Goal: Check status: Check status

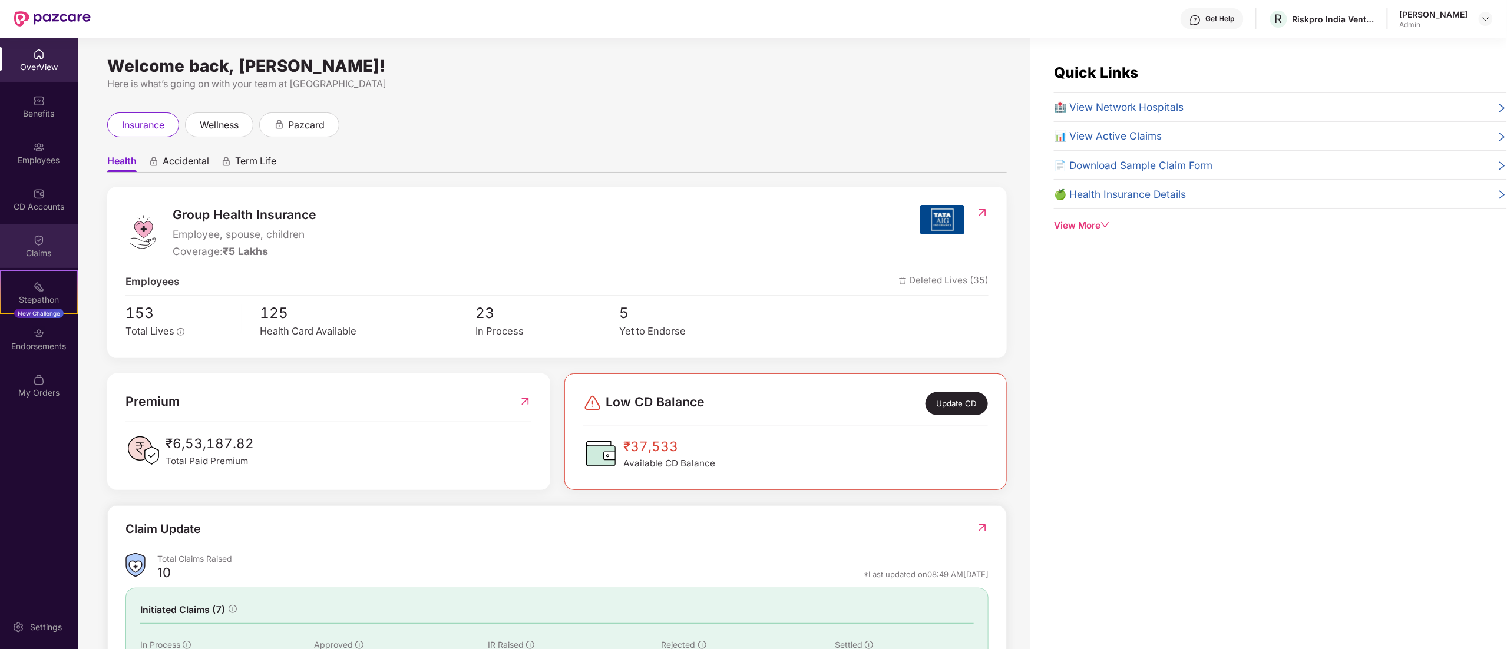
click at [33, 246] on div "Claims" at bounding box center [39, 246] width 78 height 44
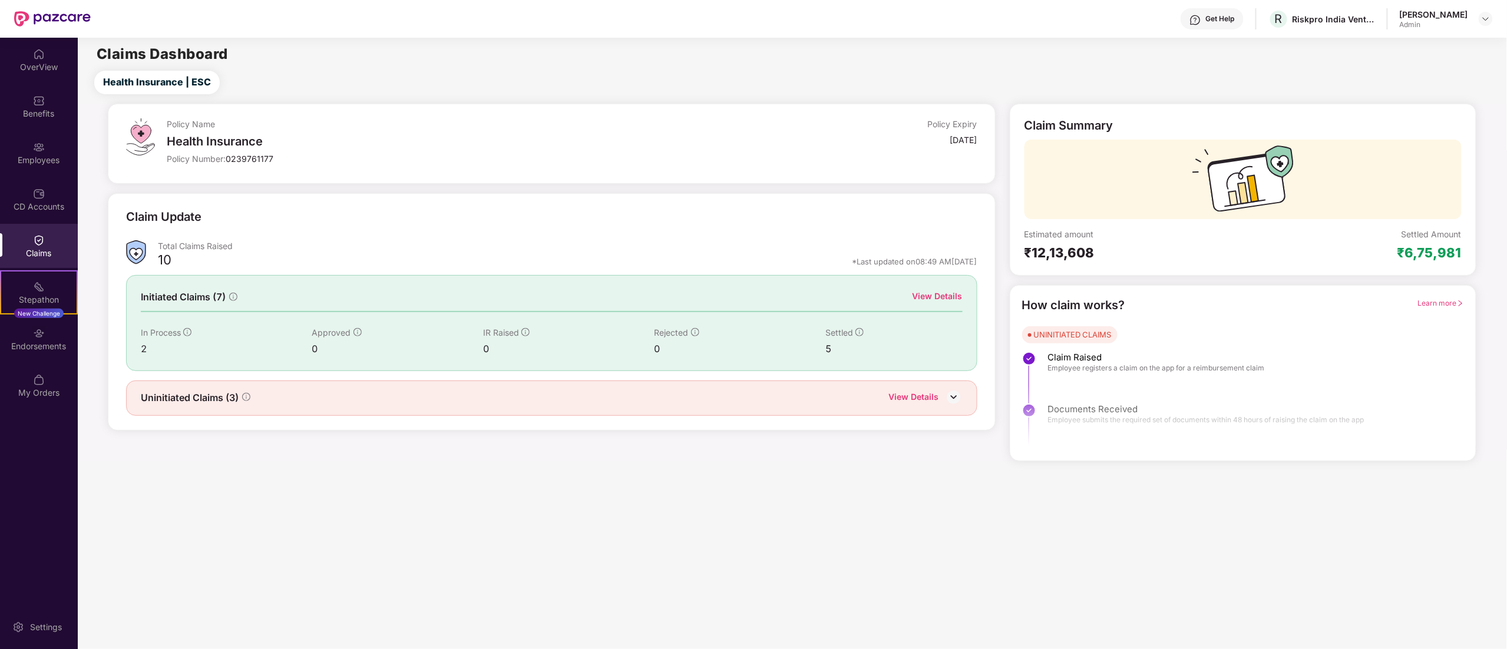
click at [911, 398] on div "View Details" at bounding box center [914, 398] width 50 height 15
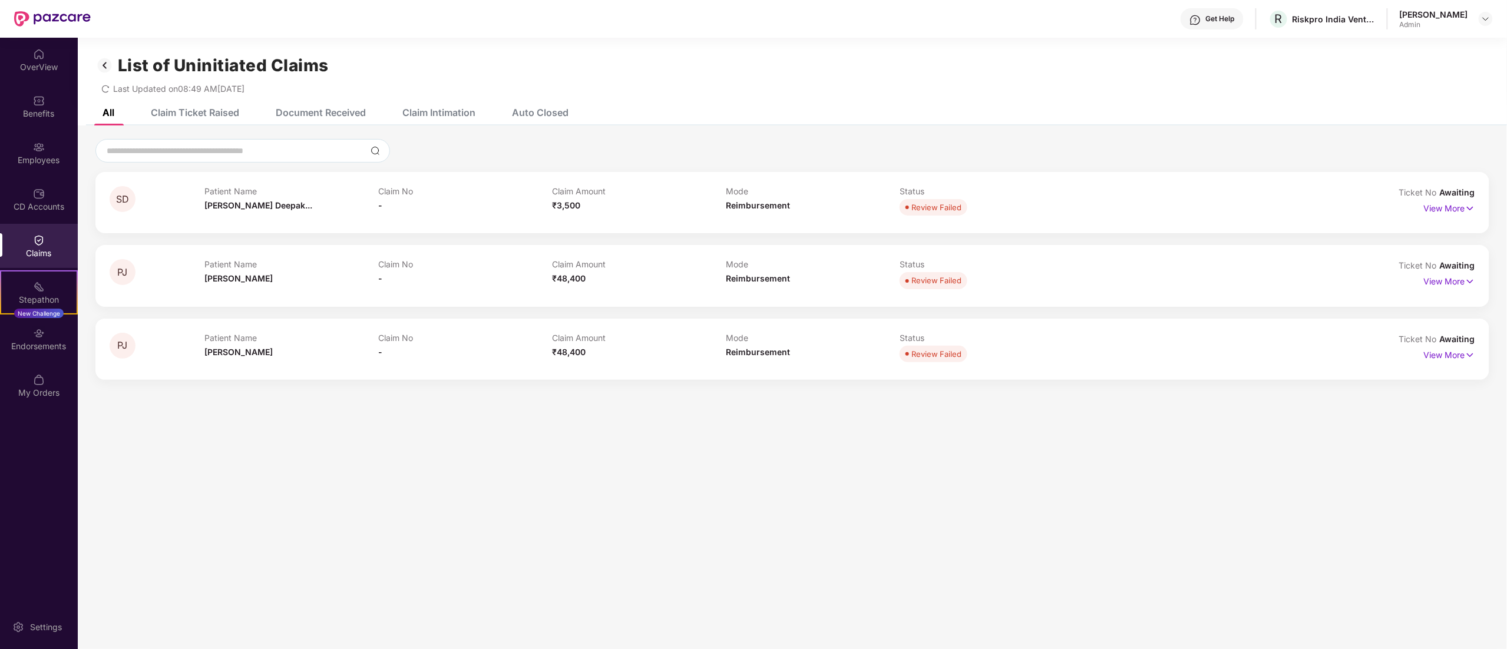
click at [107, 61] on img at bounding box center [104, 65] width 19 height 20
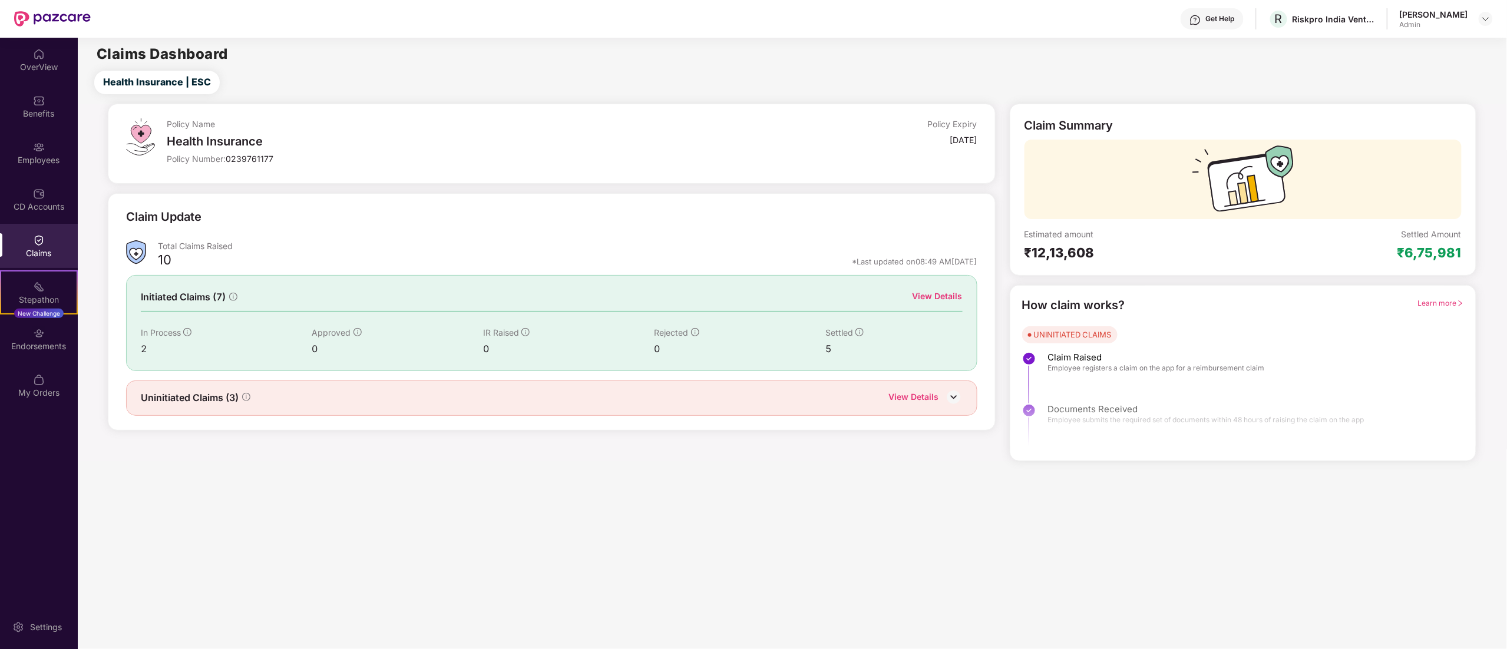
click at [937, 297] on div "View Details" at bounding box center [938, 296] width 50 height 13
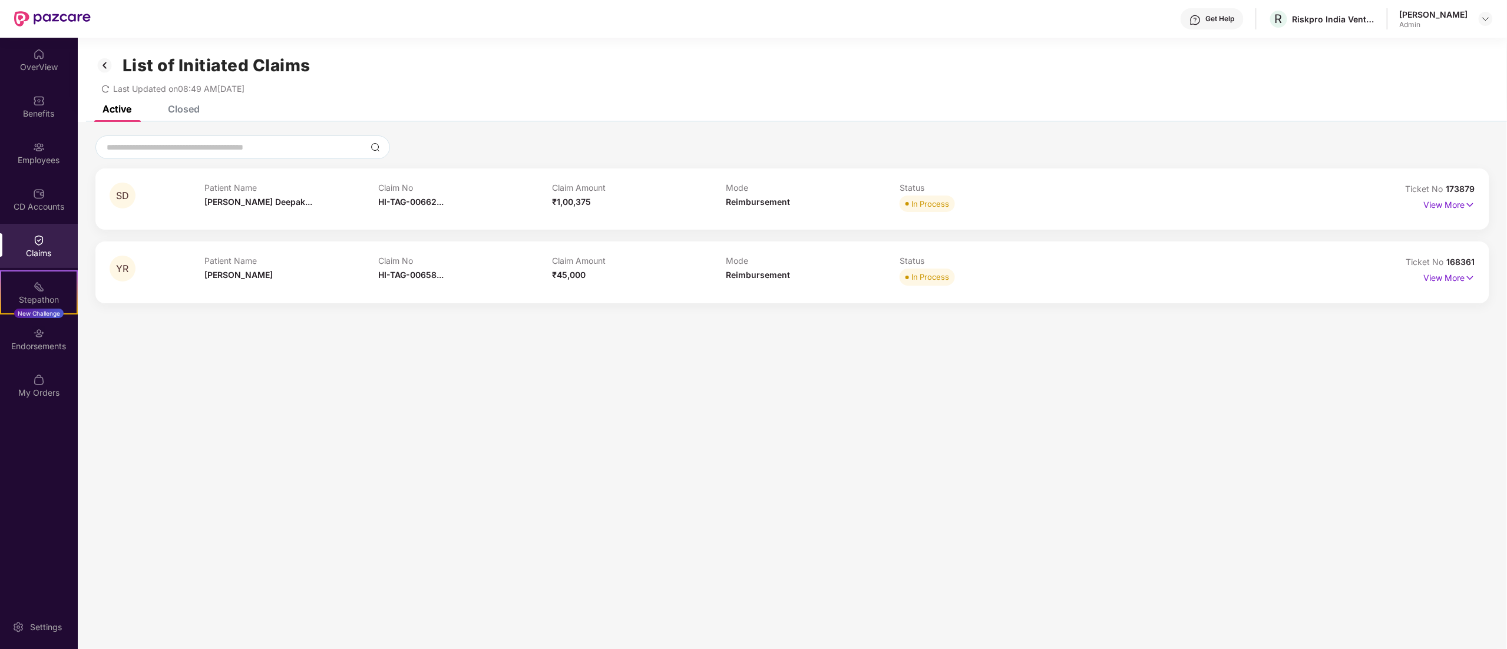
click at [173, 100] on div "List of Initiated Claims Last Updated on 08:49 AM[DATE]" at bounding box center [792, 72] width 1429 height 68
click at [176, 104] on div "List of Initiated Claims Last Updated on 08:49 AM[DATE]" at bounding box center [792, 72] width 1429 height 68
click at [177, 106] on div "Closed" at bounding box center [184, 109] width 32 height 12
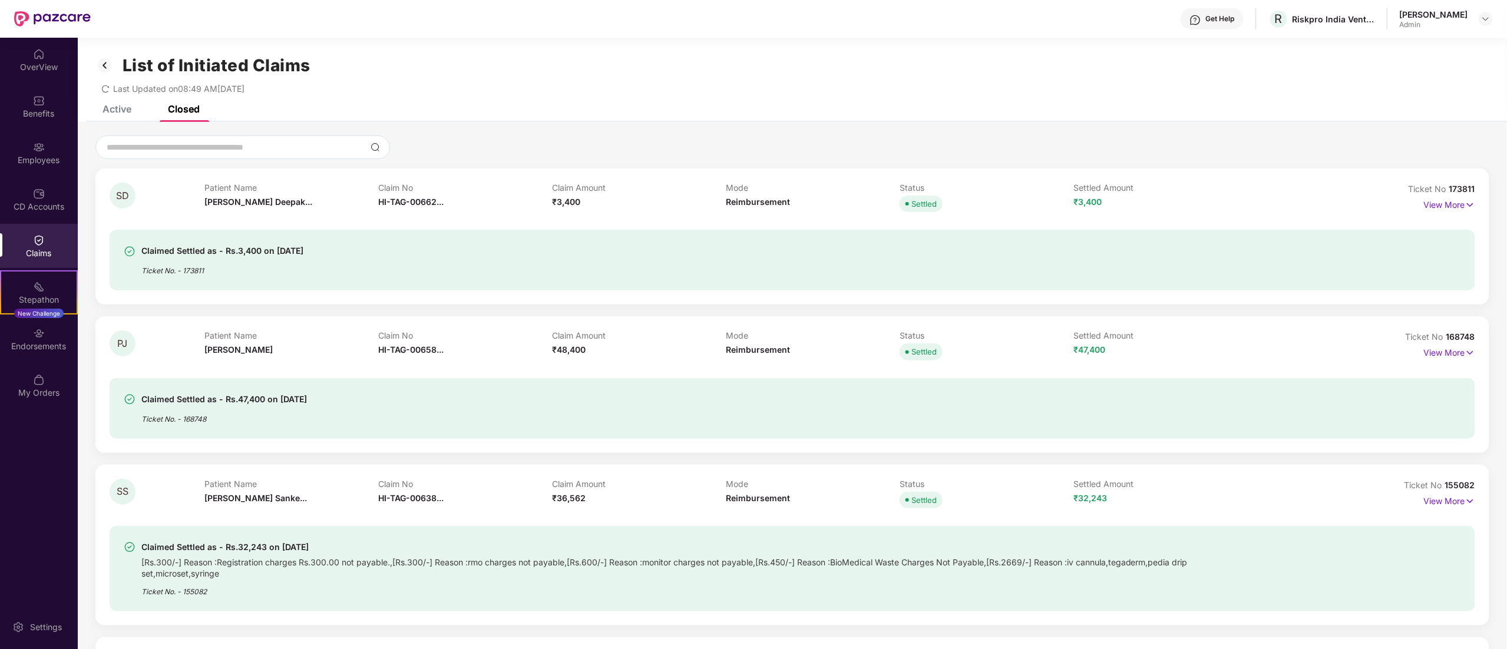
click at [109, 104] on div "List of Initiated Claims Last Updated on 08:49 AM[DATE]" at bounding box center [792, 72] width 1429 height 68
click at [108, 108] on div "Active" at bounding box center [117, 109] width 29 height 12
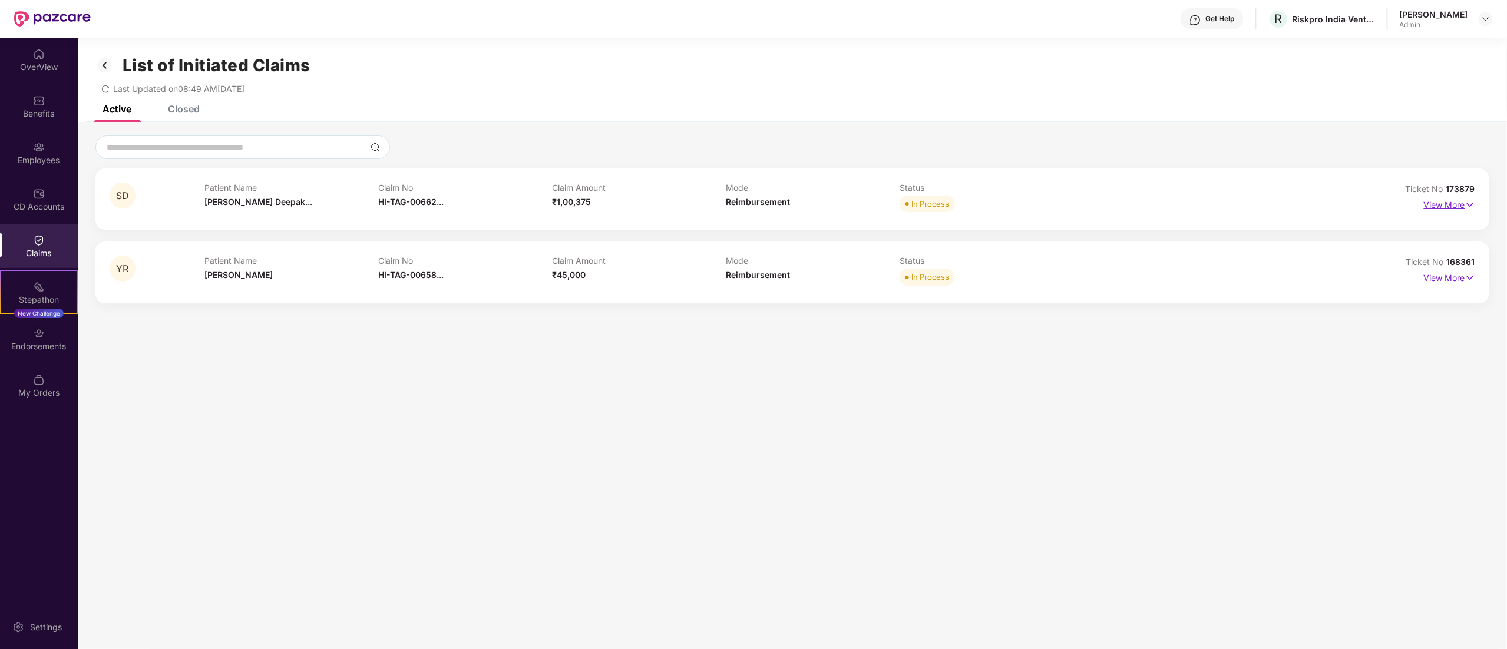
click at [1447, 207] on p "View More" at bounding box center [1449, 204] width 51 height 16
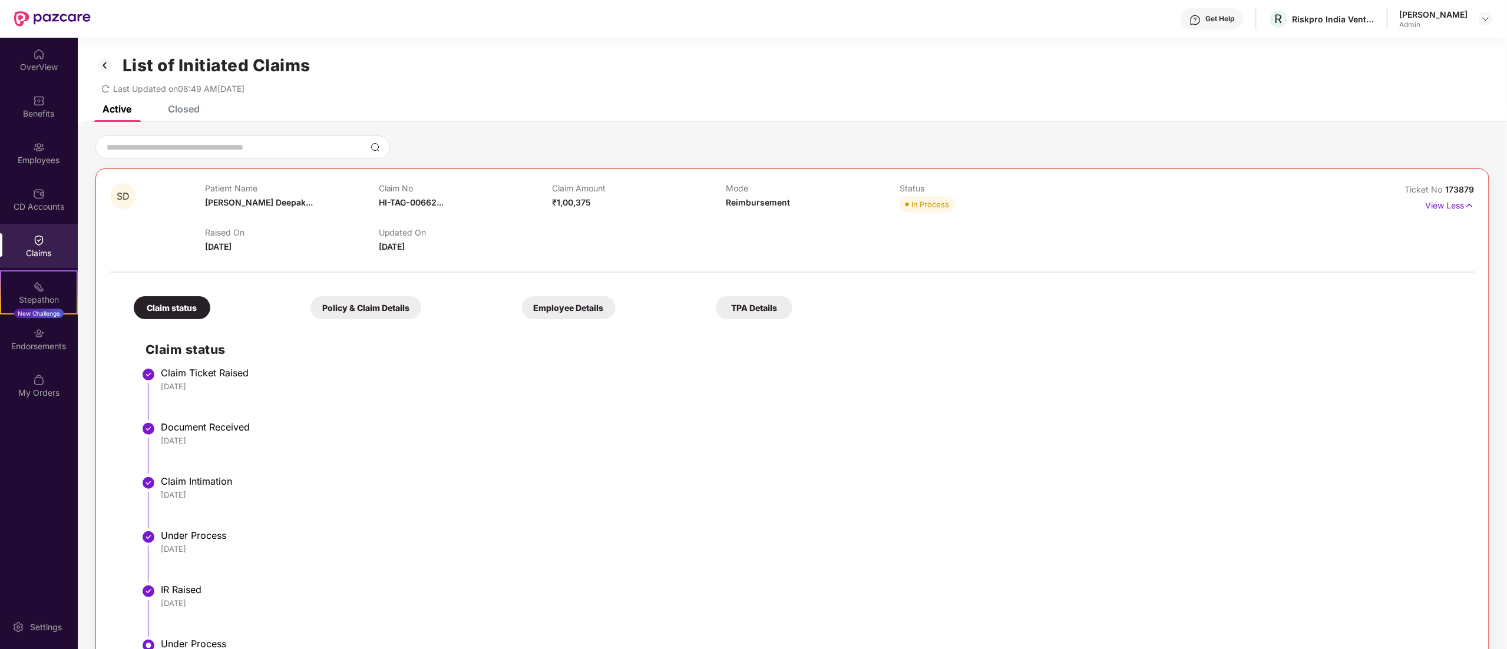
click at [1450, 115] on div "Active Closed" at bounding box center [792, 113] width 1429 height 16
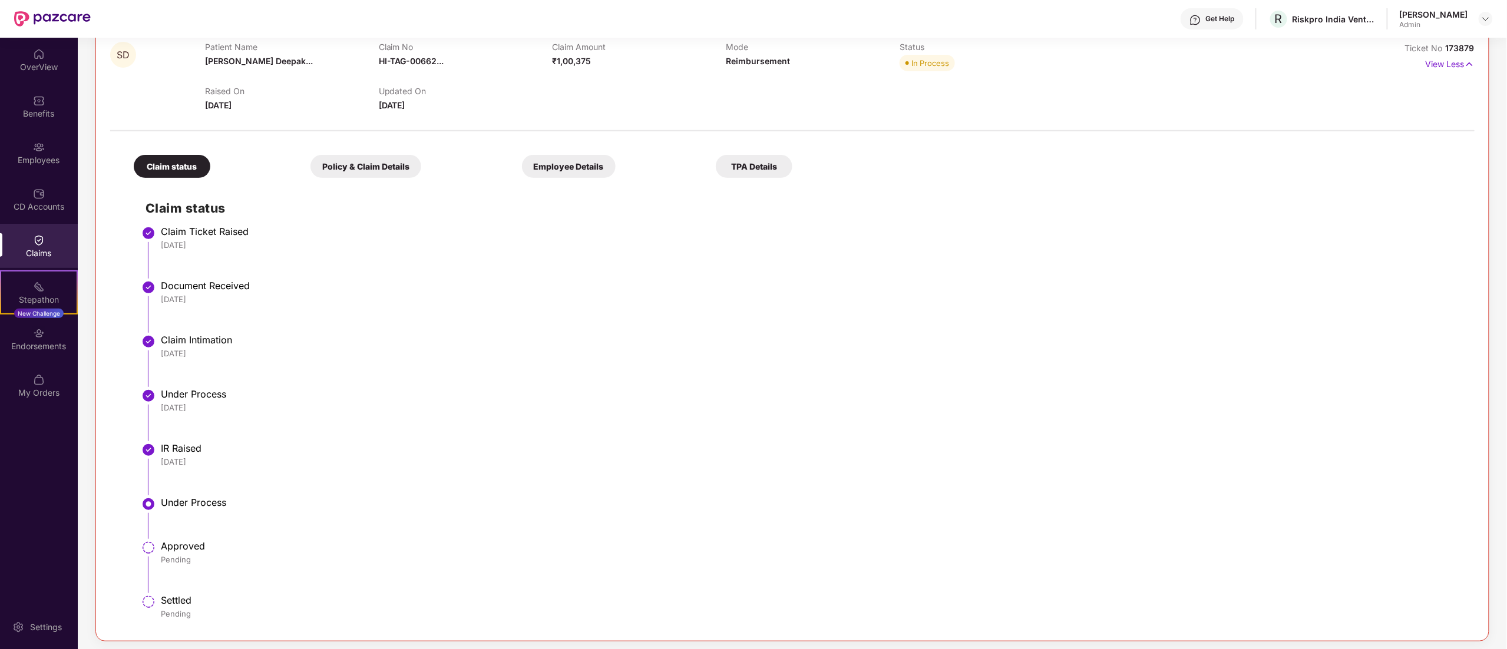
scroll to position [189, 0]
